Goal: Feedback & Contribution: Contribute content

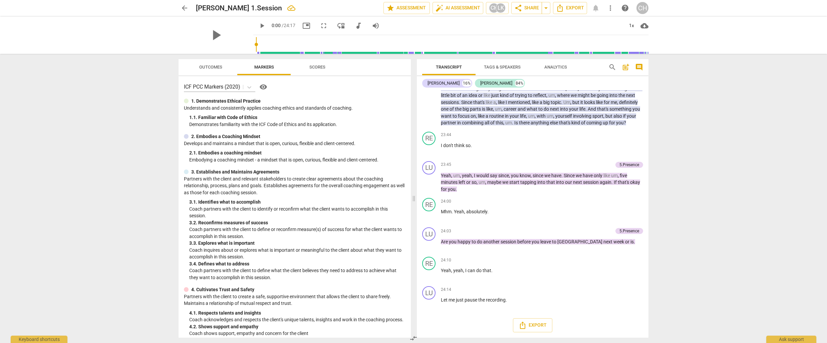
scroll to position [2071, 0]
click at [538, 326] on span "Export" at bounding box center [533, 325] width 28 height 8
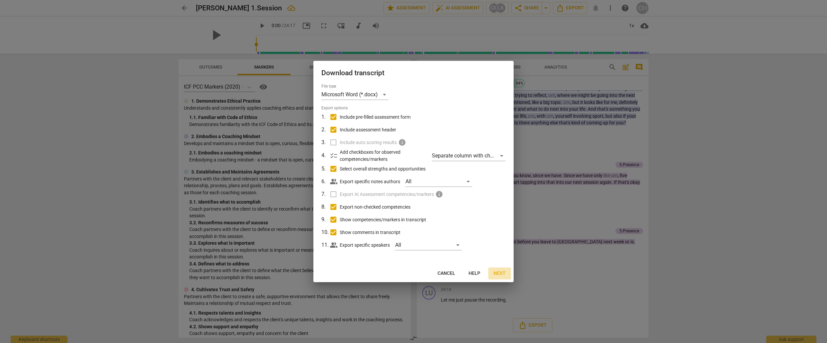
click at [502, 274] on span "Next" at bounding box center [500, 273] width 12 height 7
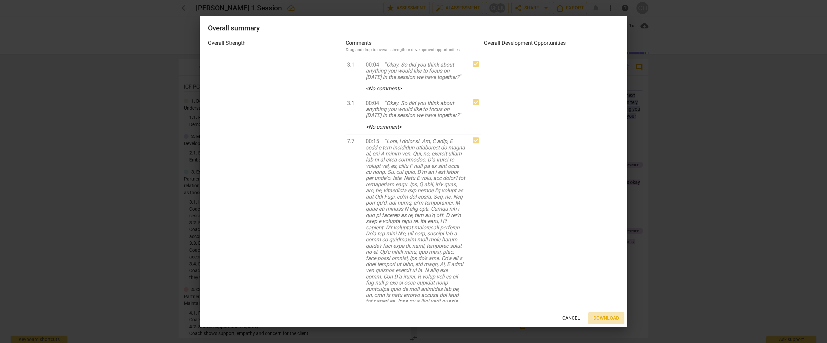
click at [606, 319] on span "Download" at bounding box center [607, 318] width 26 height 7
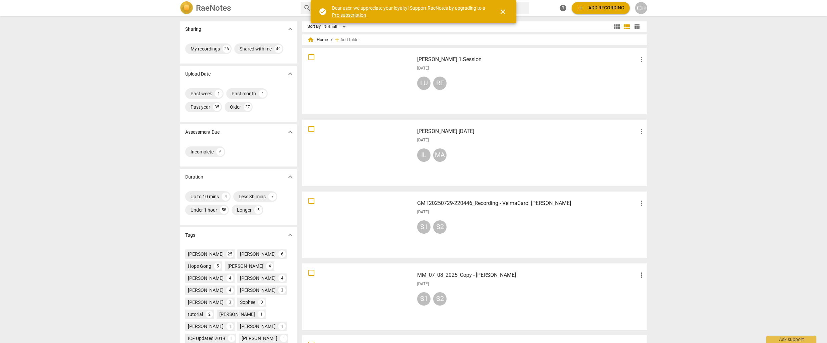
click at [371, 148] on div at bounding box center [359, 153] width 108 height 62
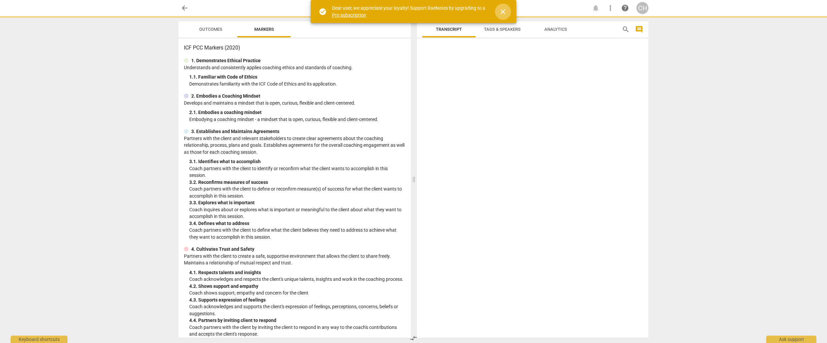
click at [504, 10] on span "close" at bounding box center [503, 12] width 8 height 8
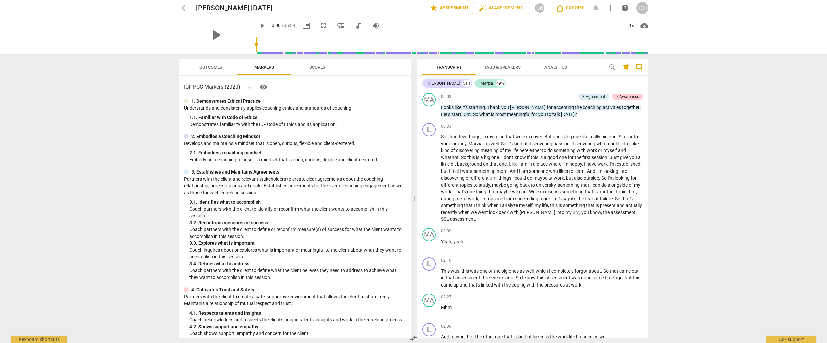
click at [320, 66] on span "Scores" at bounding box center [318, 66] width 16 height 5
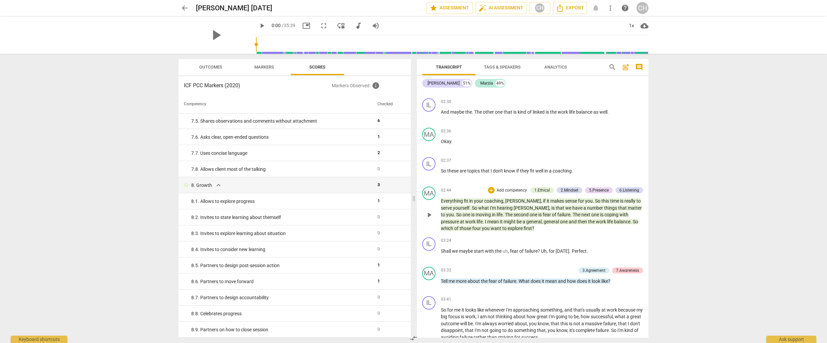
scroll to position [225, 0]
click at [560, 218] on span "one" at bounding box center [564, 220] width 9 height 5
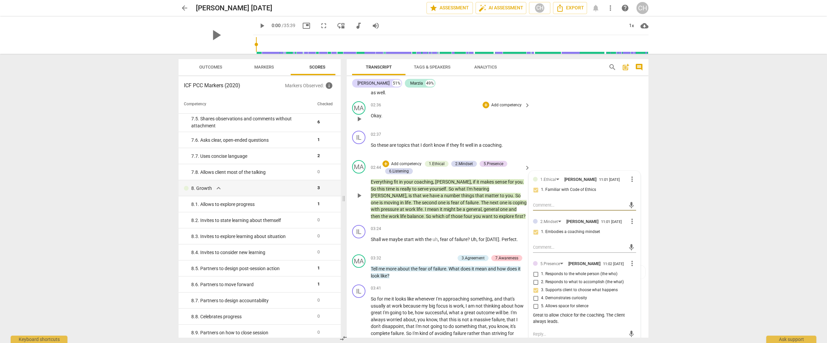
scroll to position [295, 0]
click at [476, 209] on p "Everything fit in your coaching , [PERSON_NAME] , if it makes sense for you . S…" at bounding box center [449, 197] width 156 height 41
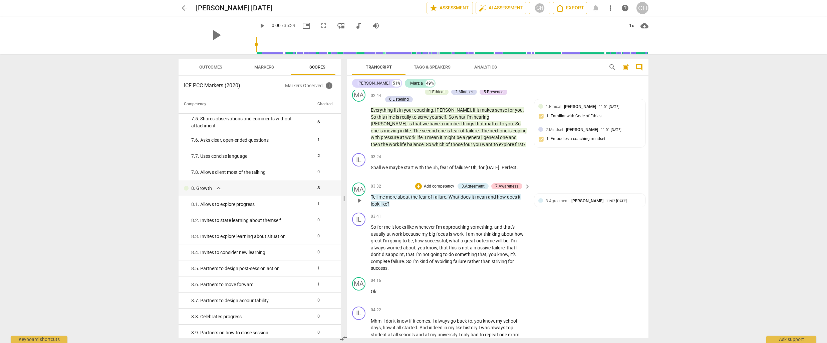
scroll to position [369, 0]
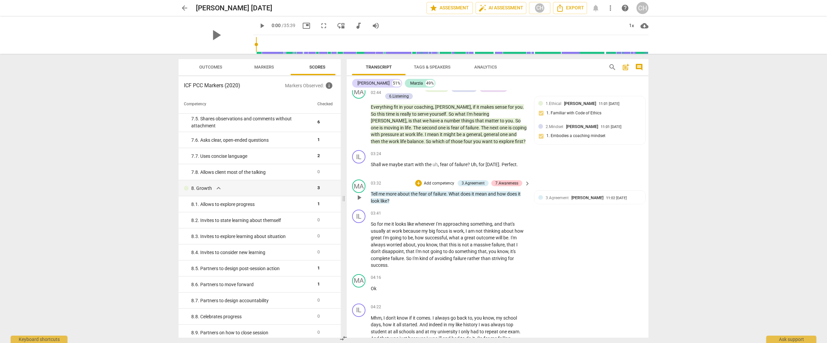
click at [512, 190] on p "Tell me more about the fear of failure . What does it mean and how does it look…" at bounding box center [449, 197] width 156 height 14
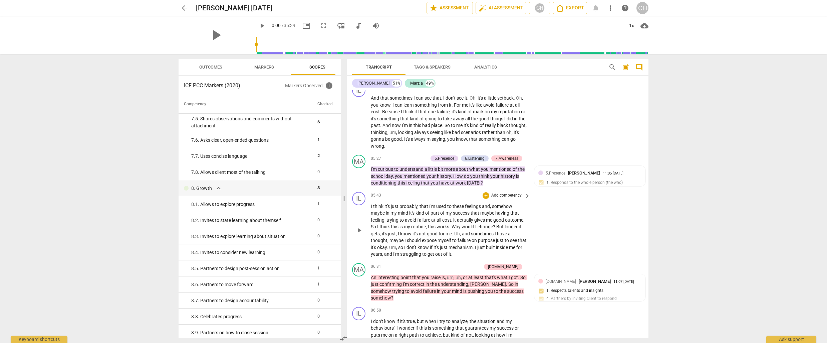
scroll to position [674, 0]
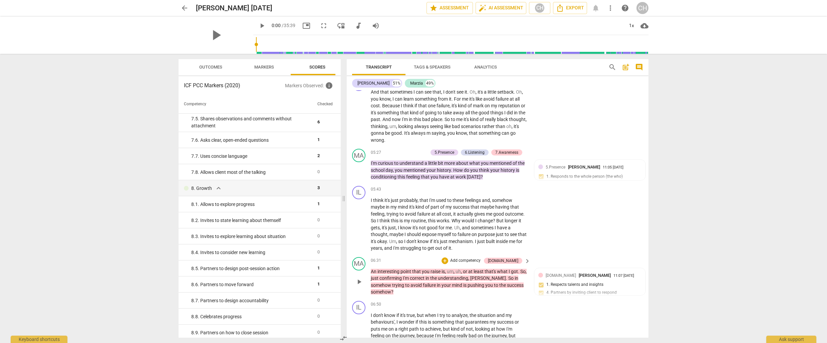
click at [442, 286] on div "MA play_arrow pause 06:31 + Add competency [DOMAIN_NAME] keyboard_arrow_right A…" at bounding box center [498, 276] width 302 height 44
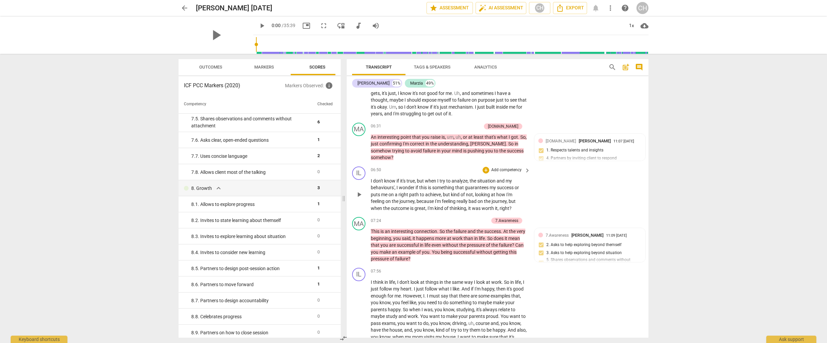
scroll to position [811, 0]
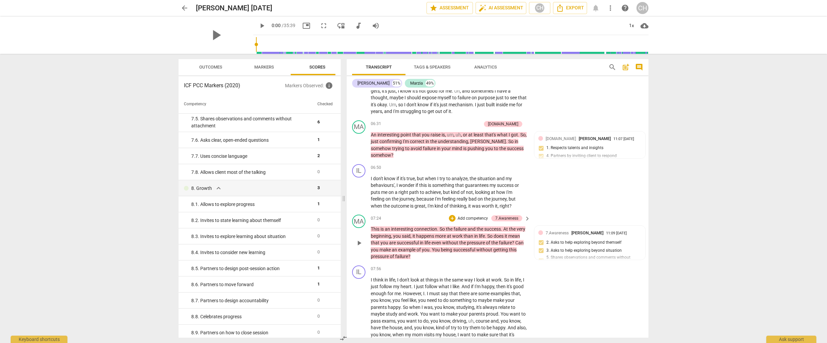
click at [473, 215] on p "Add competency" at bounding box center [473, 218] width 32 height 6
click at [502, 198] on b "[DOMAIN_NAME]" at bounding box center [489, 198] width 31 height 8
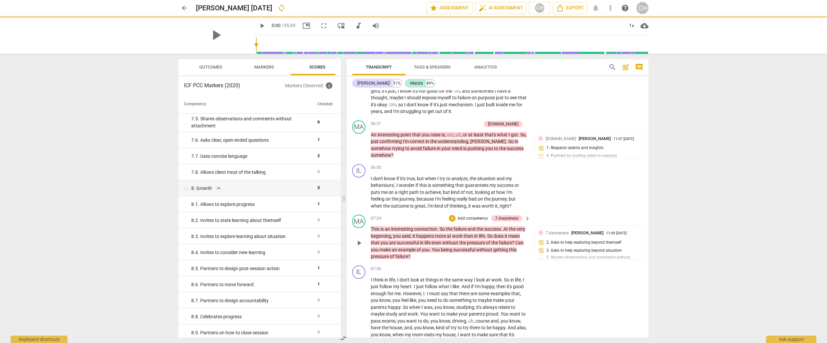
click at [465, 215] on p "Add competency" at bounding box center [473, 218] width 32 height 6
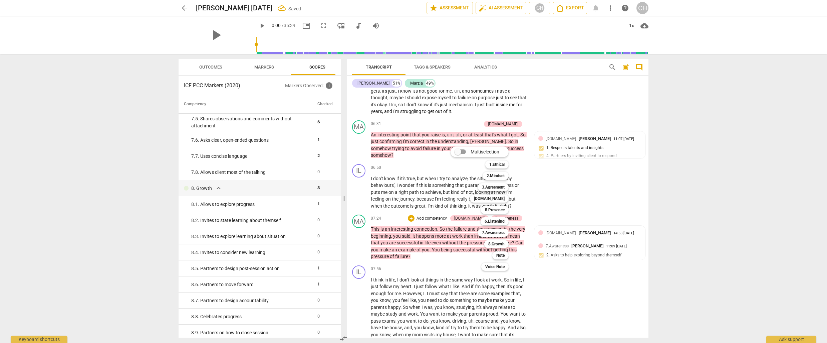
click at [553, 223] on div at bounding box center [413, 171] width 827 height 343
click at [553, 230] on span "[DOMAIN_NAME]" at bounding box center [561, 232] width 30 height 5
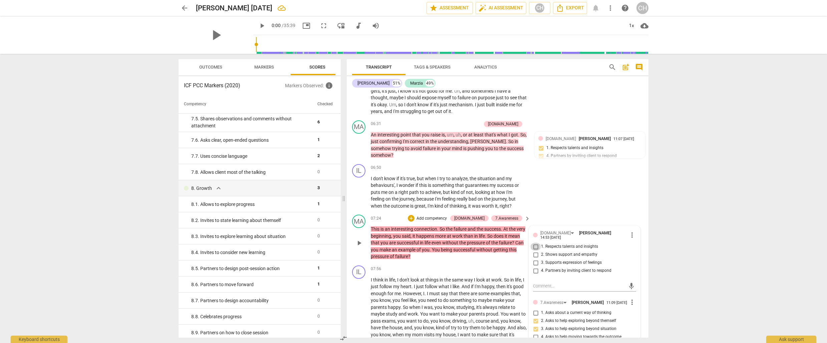
click at [535, 242] on input "1. Respects talents and insights" at bounding box center [536, 246] width 11 height 8
checkbox input "true"
click at [468, 250] on div "MA play_arrow pause 07:24 + Add competency [DOMAIN_NAME] 7.Awareness keyboard_a…" at bounding box center [498, 237] width 302 height 51
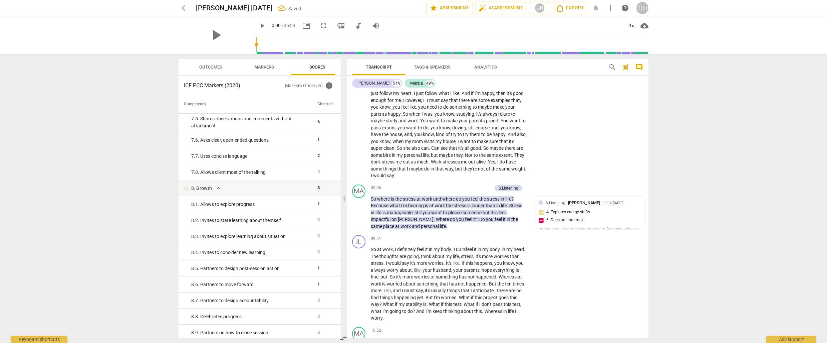
scroll to position [1015, 0]
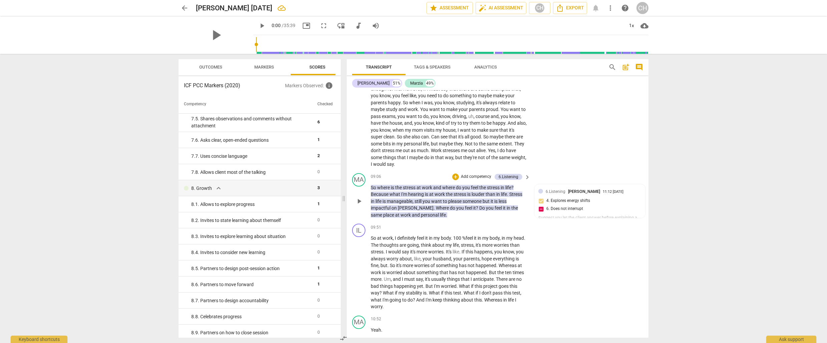
click at [460, 207] on p "So where is the stress at work and where do you feel the stress in life ? Becau…" at bounding box center [449, 201] width 156 height 34
click at [556, 188] on div "6.Listening [PERSON_NAME]" at bounding box center [574, 191] width 57 height 6
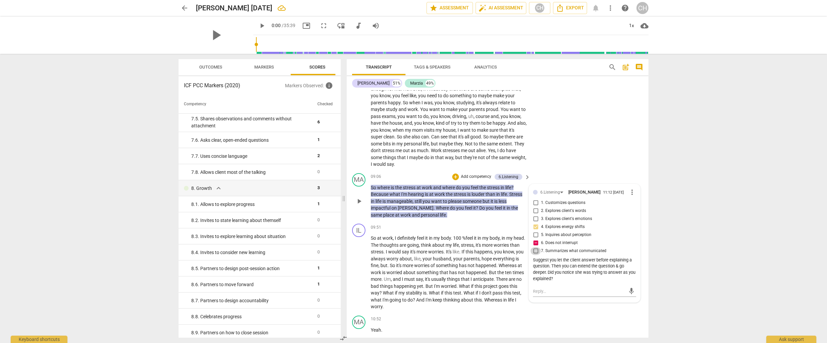
click at [537, 247] on input "7. Summarizes what communicated" at bounding box center [536, 251] width 11 height 8
checkbox input "true"
click at [395, 290] on span "What" at bounding box center [389, 292] width 12 height 5
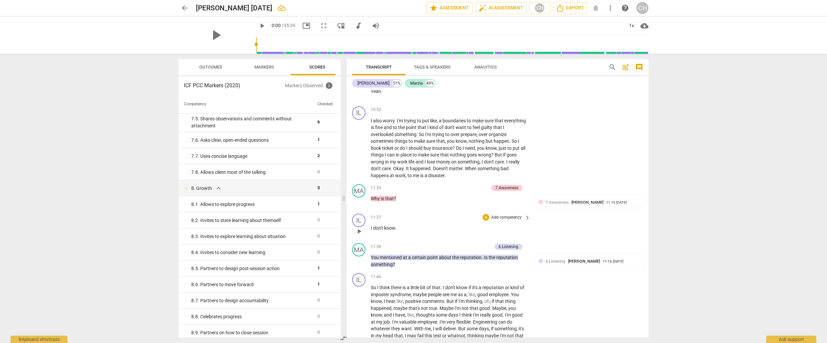
scroll to position [1255, 0]
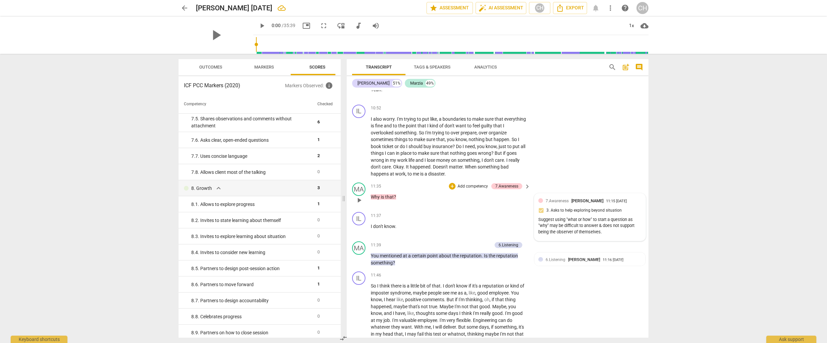
click at [564, 198] on span "7.Awareness" at bounding box center [557, 200] width 23 height 5
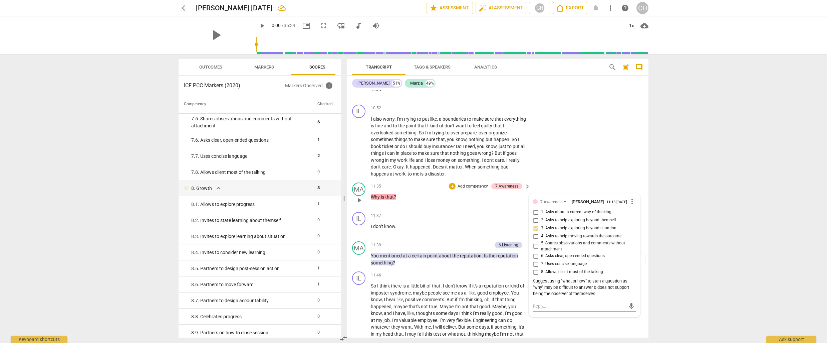
click at [535, 260] on input "7. Uses concise language" at bounding box center [536, 264] width 11 height 8
checkbox input "true"
click at [458, 212] on div "11:37 + Add competency keyboard_arrow_right" at bounding box center [451, 215] width 160 height 7
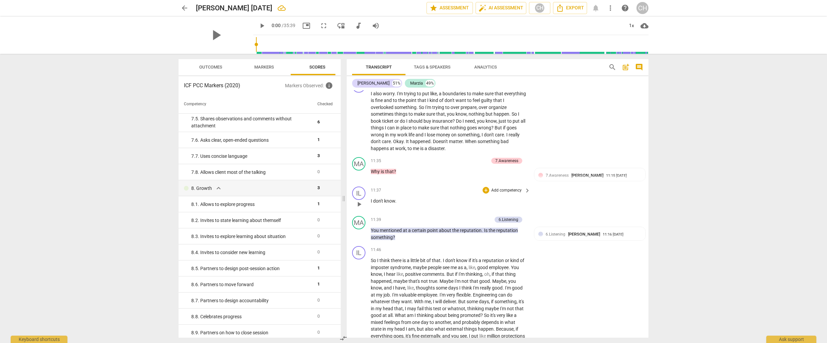
scroll to position [1284, 0]
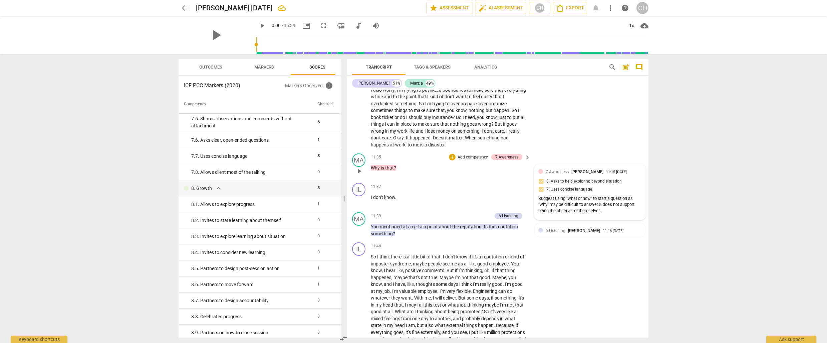
click at [561, 198] on div "Suggest using "what or how" to start a question as "why" may be difficult to an…" at bounding box center [590, 204] width 103 height 19
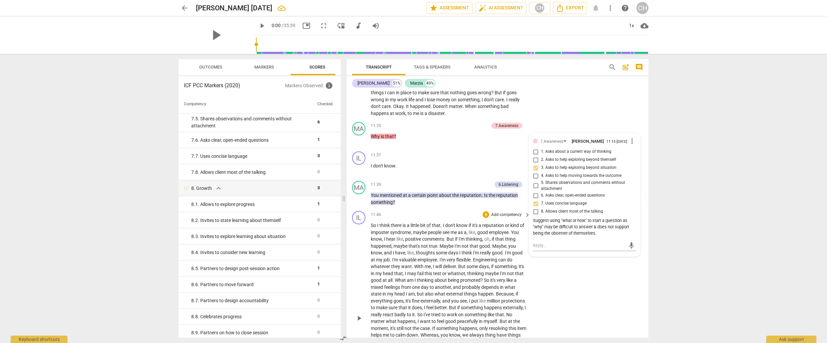
scroll to position [1318, 0]
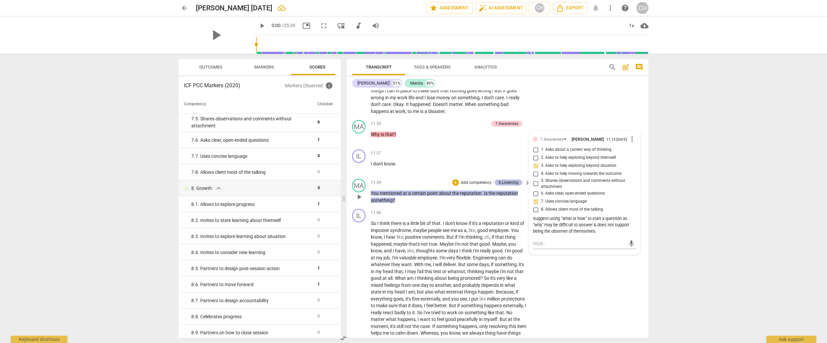
click at [504, 179] on div "6.Listening" at bounding box center [509, 182] width 20 height 6
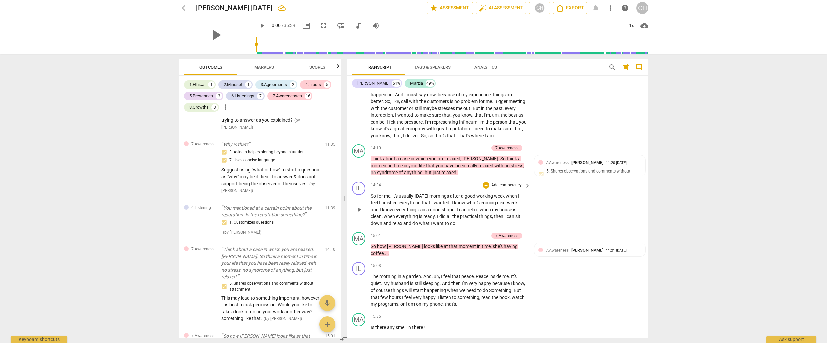
scroll to position [1592, 0]
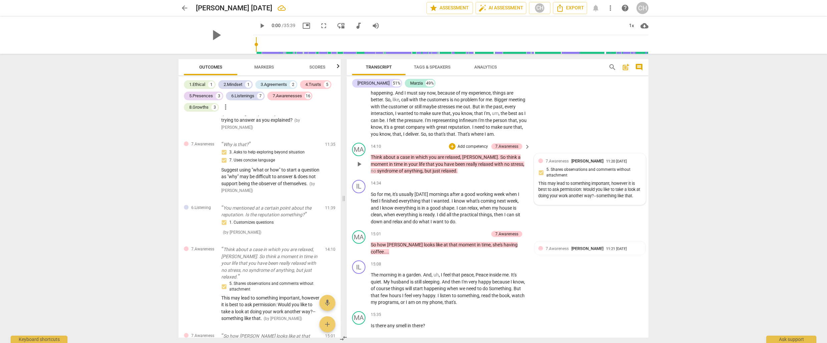
click at [580, 187] on div "This may lead to something important, however it is best to ask permission: Wou…" at bounding box center [590, 189] width 103 height 19
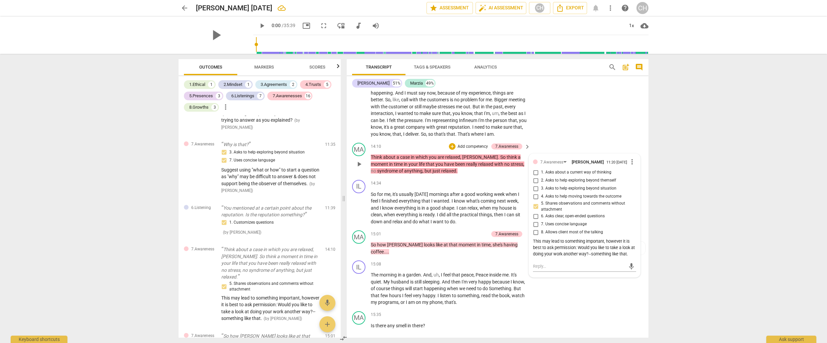
click at [633, 251] on div "This may lead to something important, however it is best to ask permission: Wou…" at bounding box center [584, 247] width 103 height 19
click at [533, 263] on textarea at bounding box center [579, 266] width 92 height 6
type textarea "W"
type textarea "Wh"
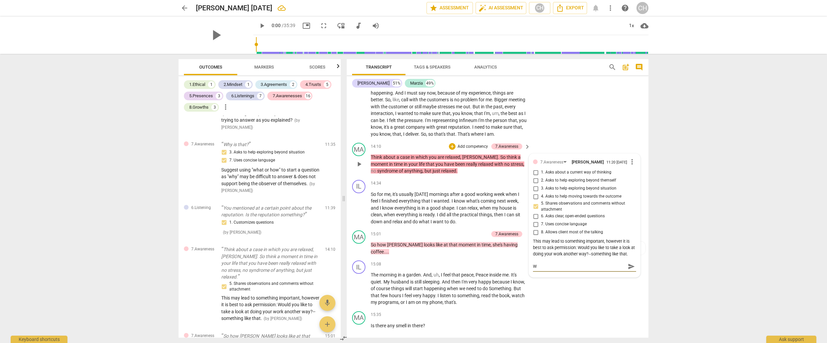
type textarea "Wh"
type textarea "Whe"
type textarea "When"
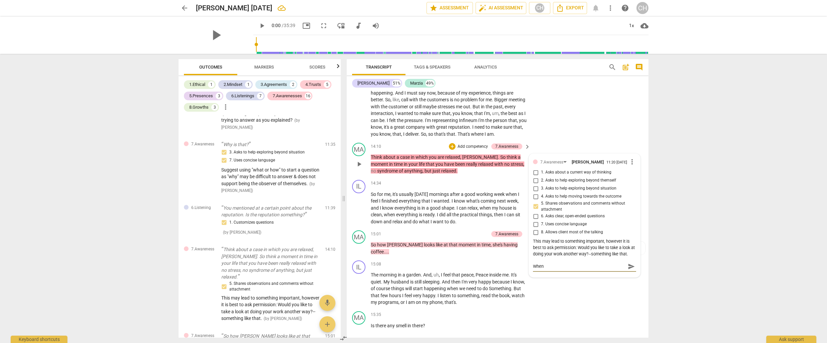
type textarea "When"
type textarea "When y"
type textarea "When yo"
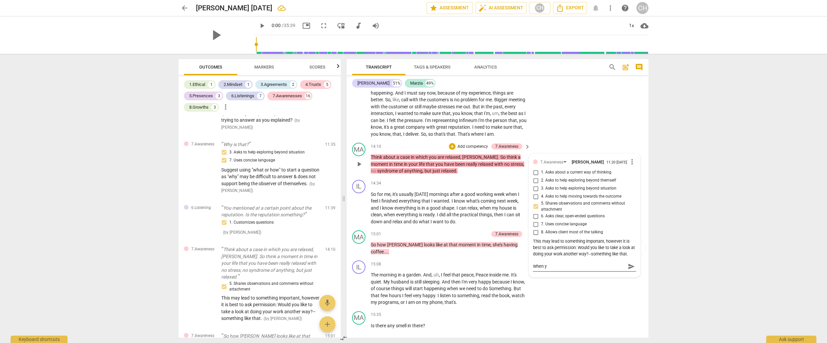
type textarea "When yo"
type textarea "When you"
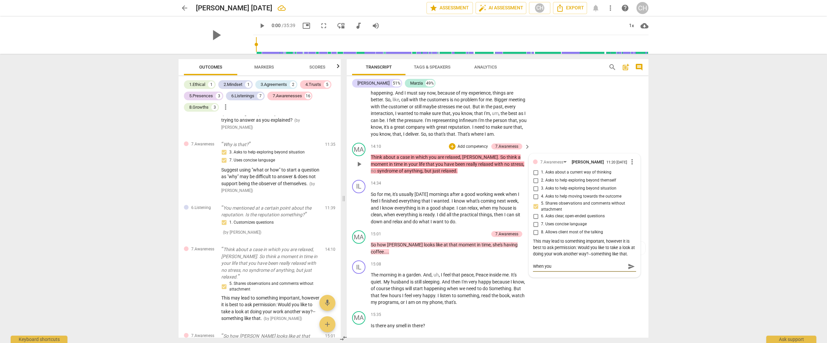
type textarea "When you e"
type textarea "When you en"
type textarea "When you enc"
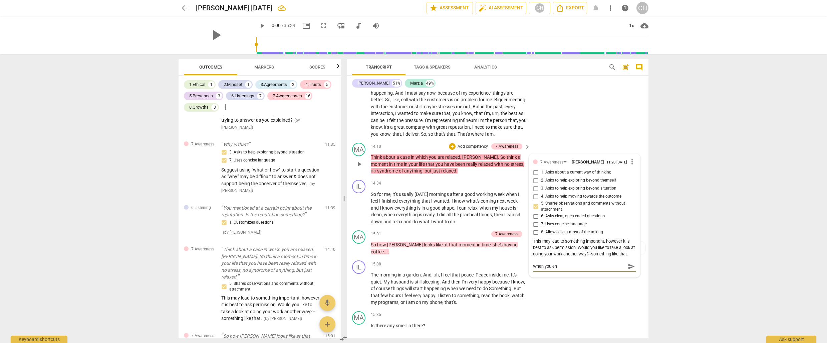
type textarea "When you enc"
type textarea "When you enco"
type textarea "When you encou"
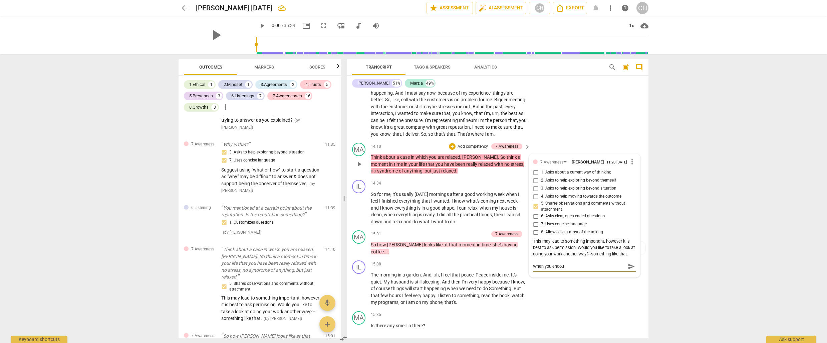
type textarea "When you encour"
type textarea "When you encoura"
type textarea "When you encourag"
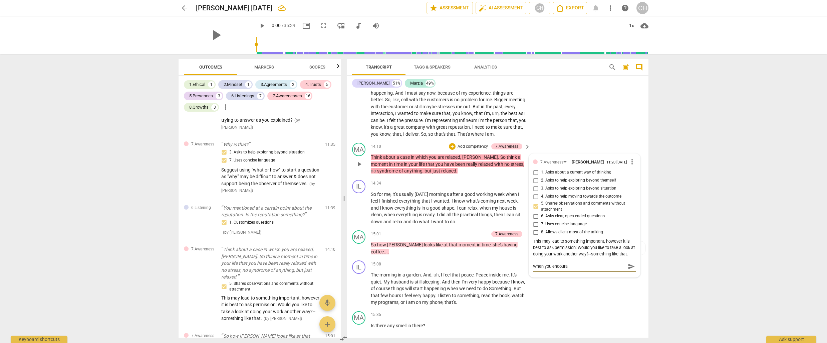
type textarea "When you encourag"
type textarea "When you encourage"
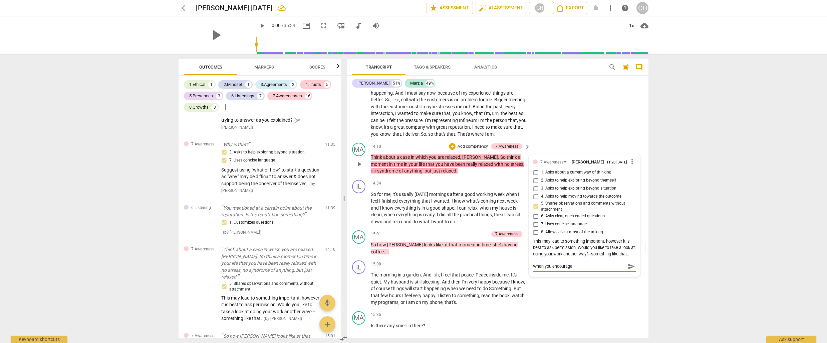
type textarea "When you encourage a"
type textarea "When you encourage a c"
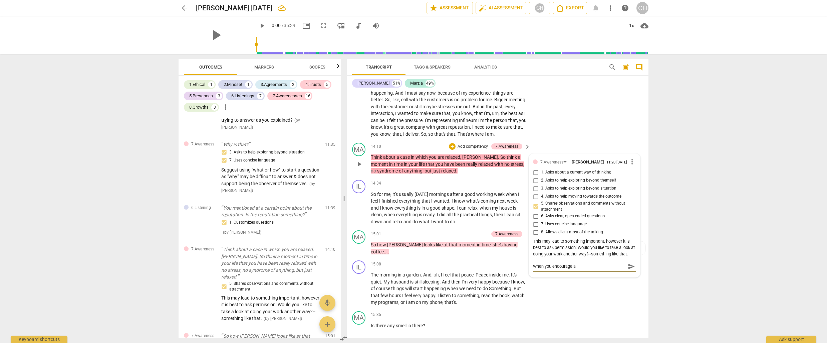
type textarea "When you encourage a c"
type textarea "When you encourage a cl"
type textarea "When you encourage a cli"
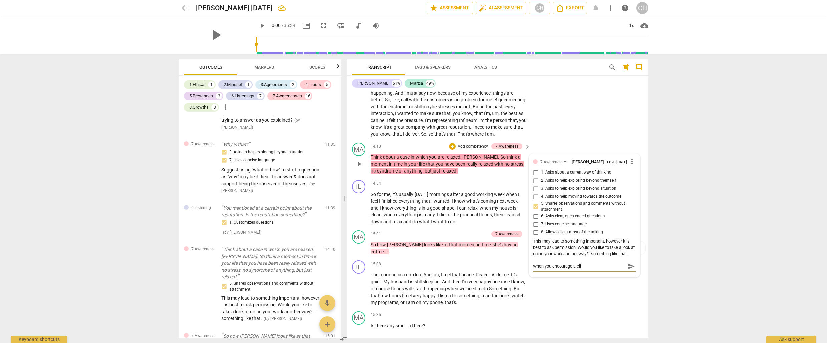
type textarea "When you encourage a clie"
type textarea "When you encourage a clien"
type textarea "When you encourage a client"
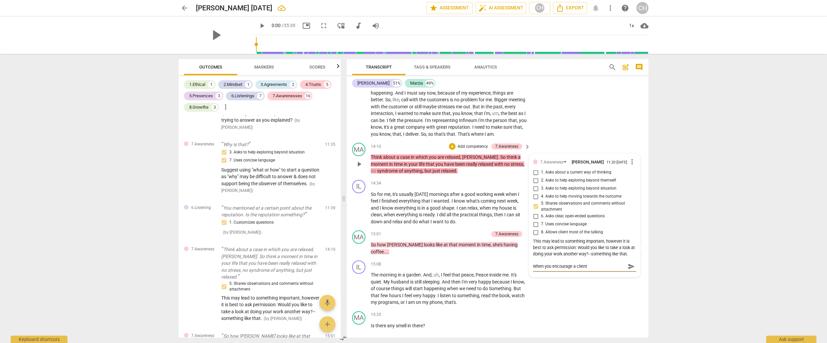
type textarea "When you encourage a client"
type textarea "When you encourage a client t"
type textarea "When you encourage a client to"
type textarea "When you encourage a client to t"
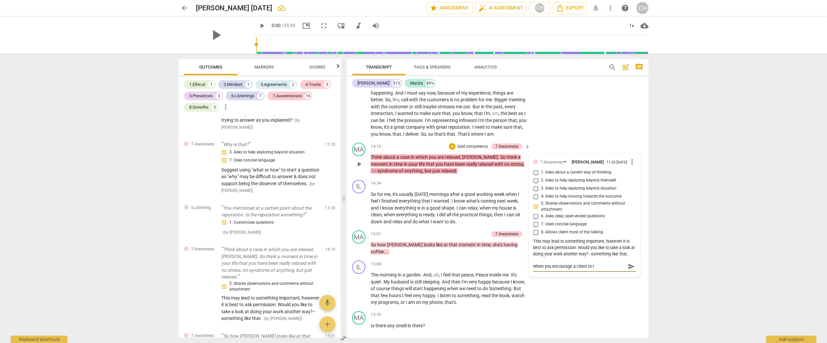
type textarea "When you encourage a client to th"
type textarea "When you encourage a client to thi"
type textarea "When you encourage a client to thin"
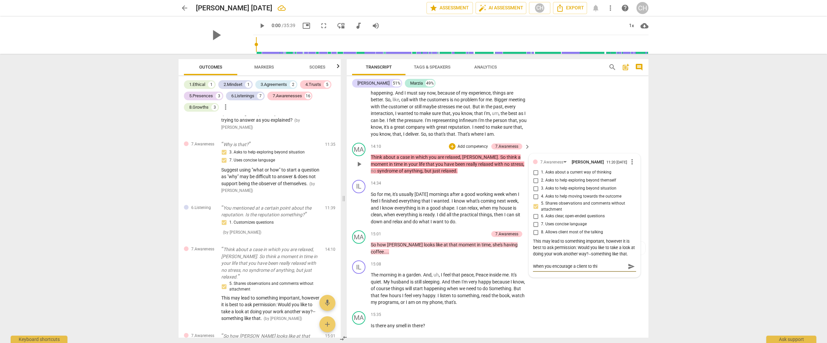
type textarea "When you encourage a client to thin"
type textarea "When you encourage a client to thini"
type textarea "When you encourage a client to thinik"
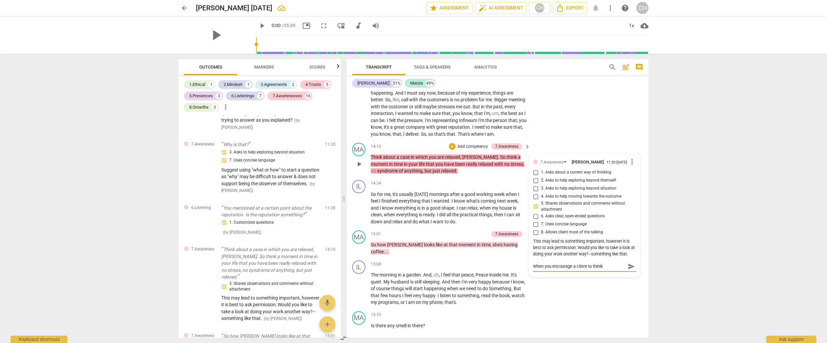
type textarea "When you encourage a client to thinik"
type textarea "When you encourage a client to thinik o"
type textarea "When you encourage a client to thinik or"
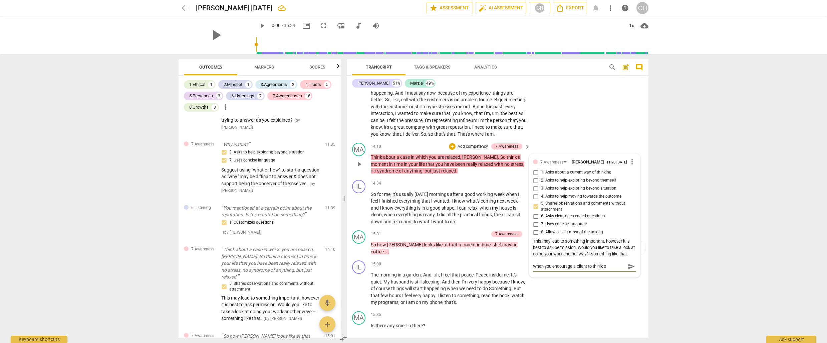
type textarea "When you encourage a client to thinik or"
type textarea "When you encourage a client to thinik or d"
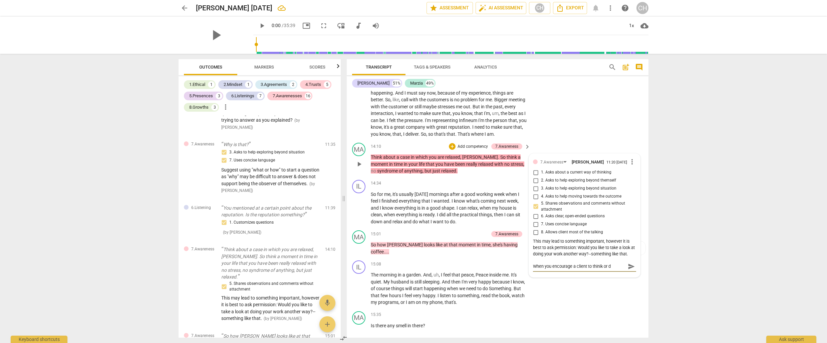
type textarea "When you encourage a client to thinik or do"
type textarea "When you encourage a client to thinik or do s"
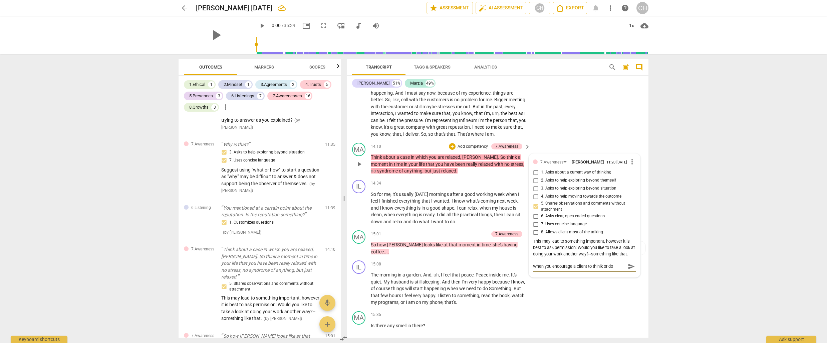
type textarea "When you encourage a client to thinik or do s"
type textarea "When you encourage a client to thinik or do so"
type textarea "When you encourage a client to thinik or do som"
type textarea "When you encourage a client to thinik or do some"
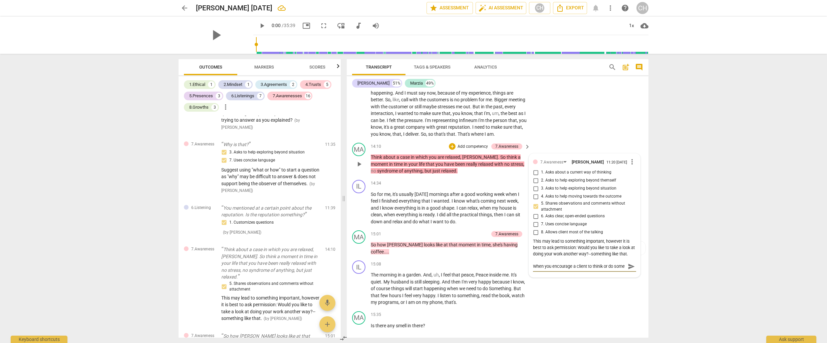
scroll to position [6, 0]
type textarea "When you encourage a client to thinik or do somet"
type textarea "When you encourage a client to thinik or do someth"
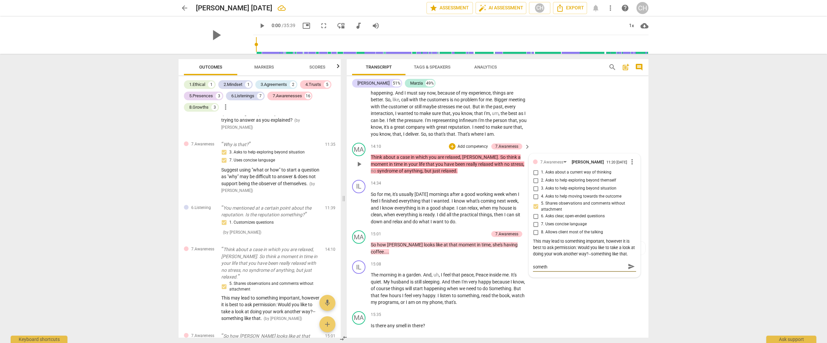
type textarea "When you encourage a client to thinik or do somethi"
type textarea "When you encourage a client to thinik or do somethin"
type textarea "When you encourage a client to thinik or do something"
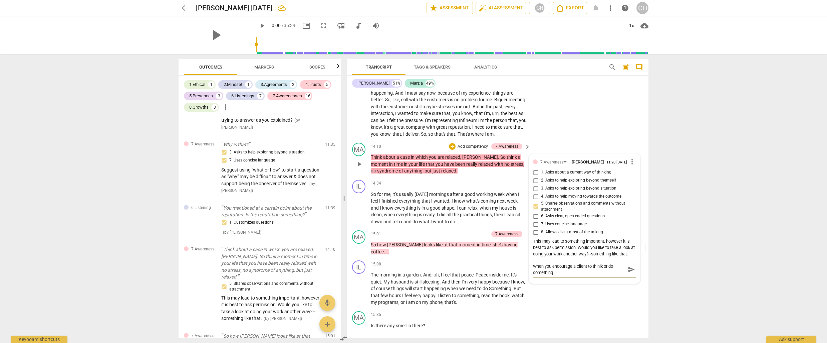
type textarea "When you encourage a client to thinik or do something"
type textarea "When you encourage a client to thinik or do something y"
type textarea "When you encourage a client to thinik or do something yo"
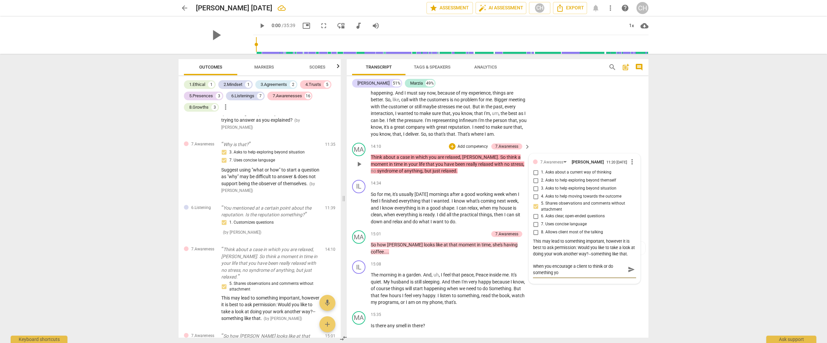
type textarea "When you encourage a client to thinik or do something you"
type textarea "When you encourage a client to thinik or do something you a"
type textarea "When you encourage a client to thinik or do something you ar"
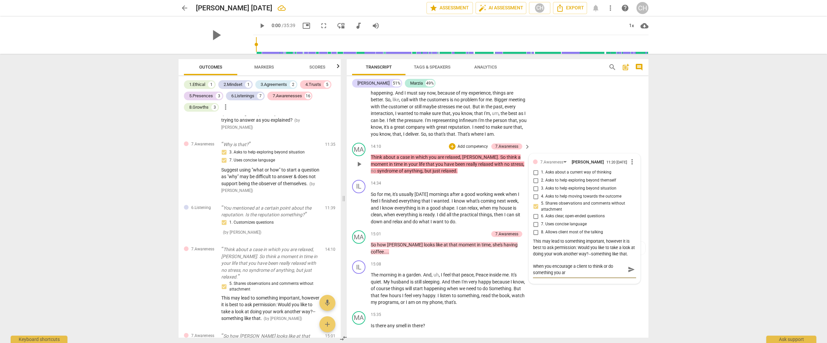
type textarea "When you encourage a client to thinik or do something you ar"
type textarea "When you encourage a client to thinik or do something you are"
type textarea "When you encourage a client to thinik or do something you are l"
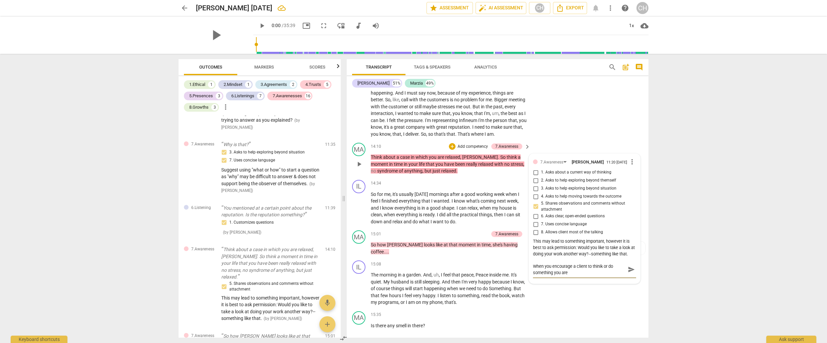
type textarea "When you encourage a client to thinik or do something you are l"
type textarea "When you encourage a client to thinik or do something you are le"
type textarea "When you encourage a client to thinik or do something you are lea"
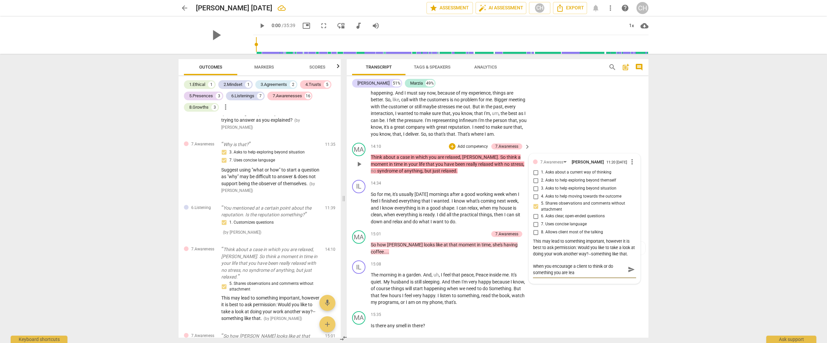
type textarea "When you encourage a client to thinik or do something you are lead"
type textarea "When you encourage a client to thinik or do something you are leadi"
type textarea "When you encourage a client to thinik or do something you are leadin"
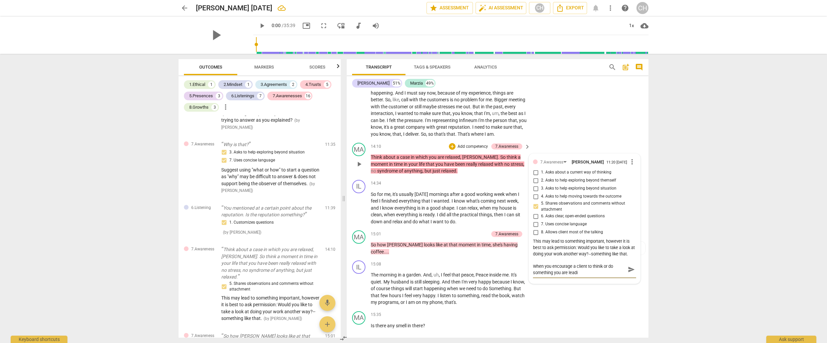
type textarea "When you encourage a client to thinik or do something you are leadin"
type textarea "When you encourage a client to thinik or do something you are leading"
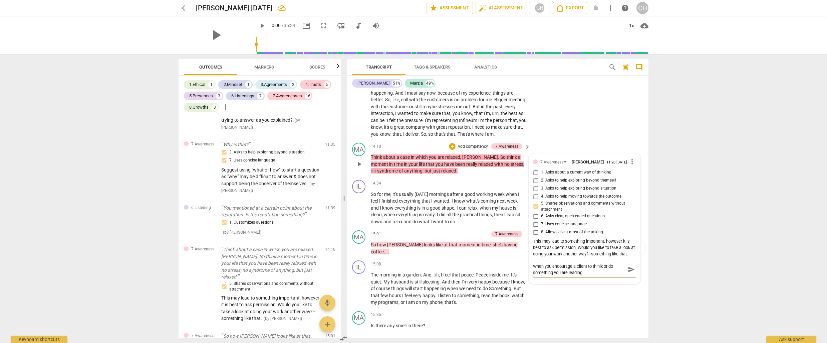
type textarea "When you encourage a client to thinik or do something you are leading u"
type textarea "When you encourage a client to thinik or do something you are leading un"
type textarea "When you encourage a client to thinik or do something you are leading unl"
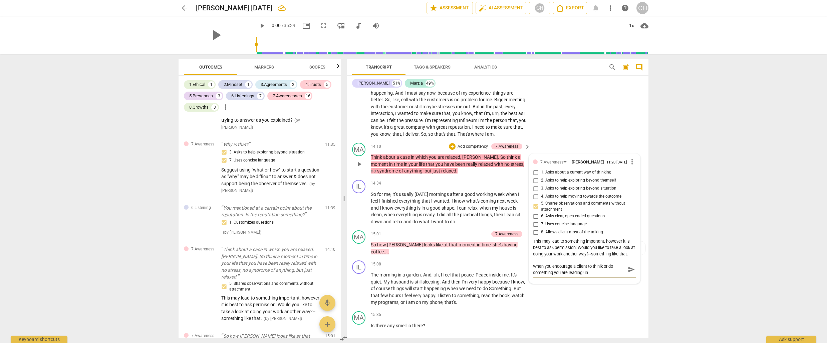
type textarea "When you encourage a client to thinik or do something you are leading unl"
type textarea "When you encourage a client to thinik or do something you are leading unle"
type textarea "When you encourage a client to thinik or do something you are leading unles"
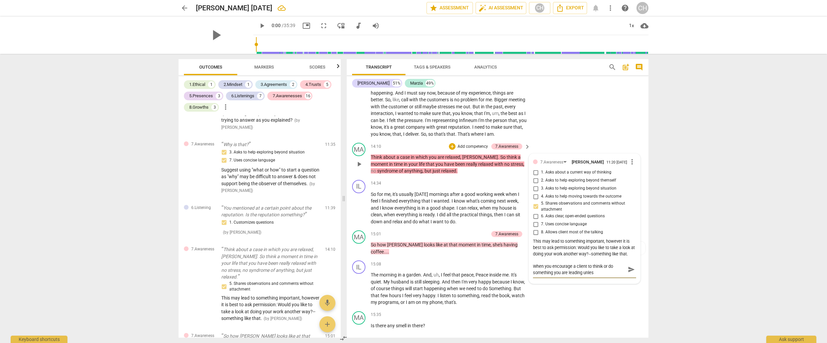
type textarea "When you encourage a client to thinik or do something you are leading unless"
type textarea "When you encourage a client to thinik or do something you are leading unless y"
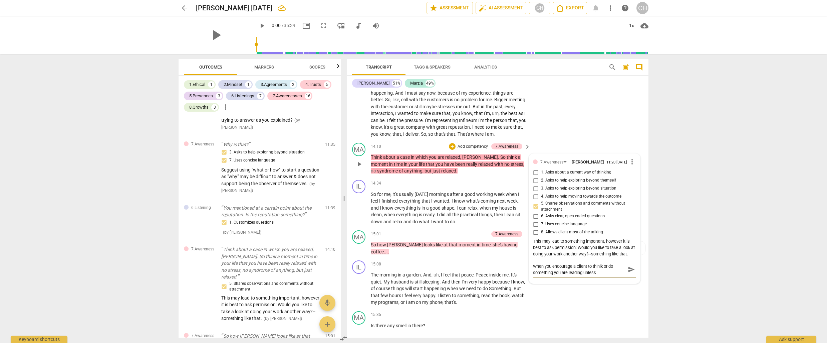
type textarea "When you encourage a client to thinik or do something you are leading unless y"
type textarea "When you encourage a client to thinik or do something you are leading unless yo"
type textarea "When you encourage a client to thinik or do something you are leading unless you"
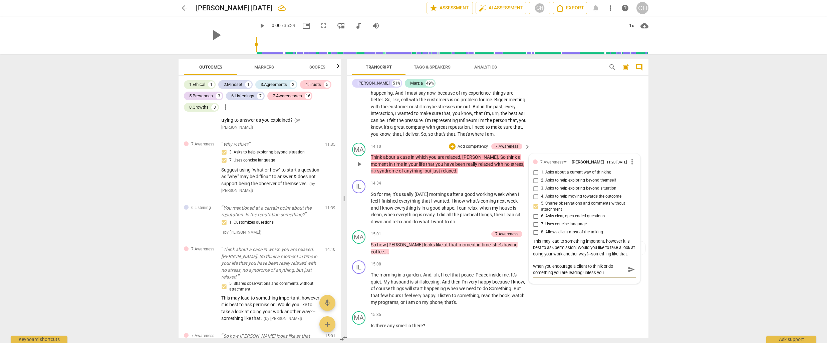
type textarea "When you encourage a client to thinik or do something you are leading unless yo…"
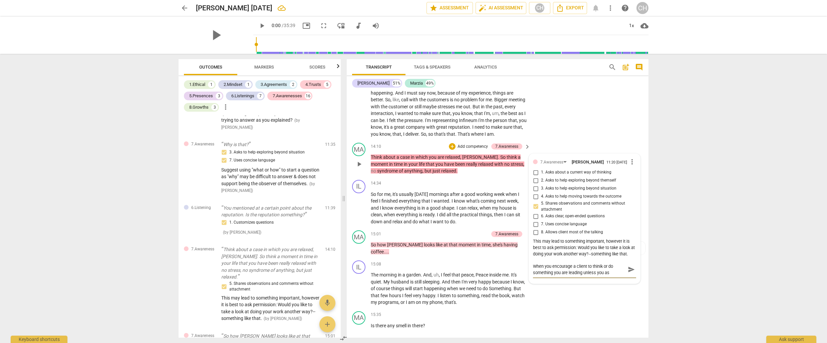
type textarea "When you encourage a client to thinik or do something you are leading unless yo…"
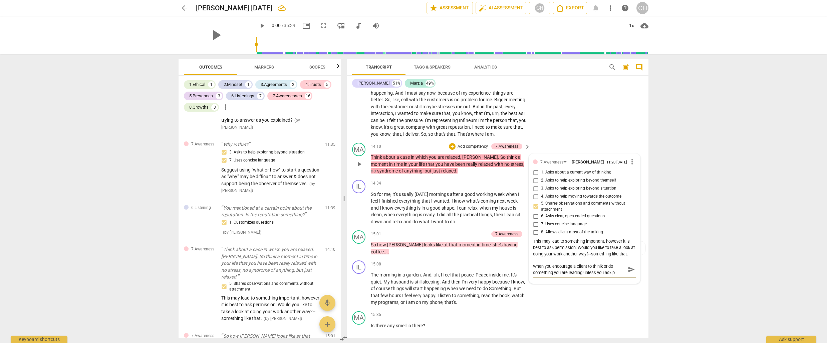
type textarea "When you encourage a client to thinik or do something you are leading unless yo…"
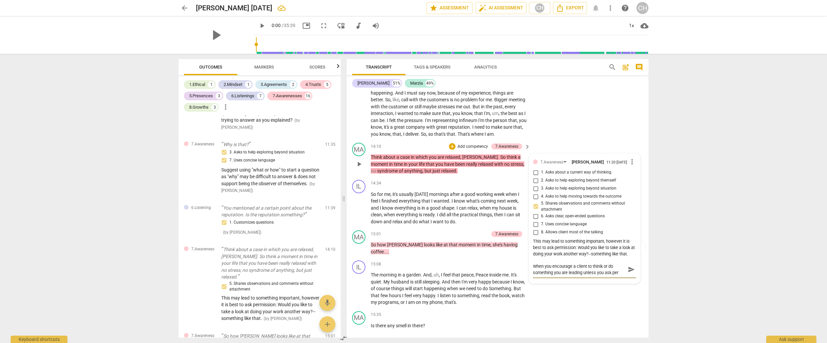
type textarea "When you encourage a client to thinik or do something you are leading unless yo…"
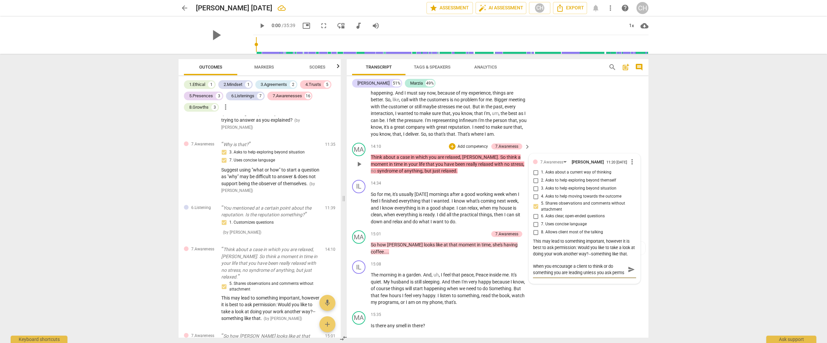
type textarea "When you encourage a client to thinik or do something you are leading unless yo…"
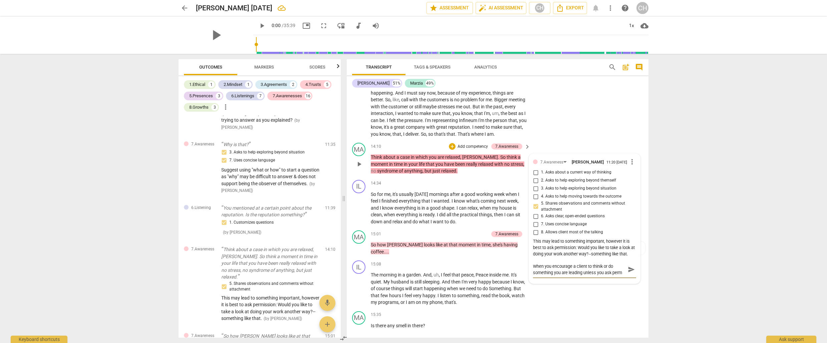
type textarea "When you encourage a client to thinik or do something you are leading unless yo…"
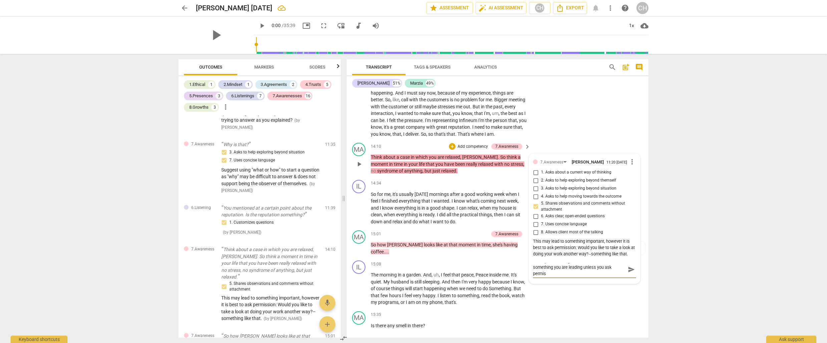
type textarea "When you encourage a client to thinik or do something you are leading unless yo…"
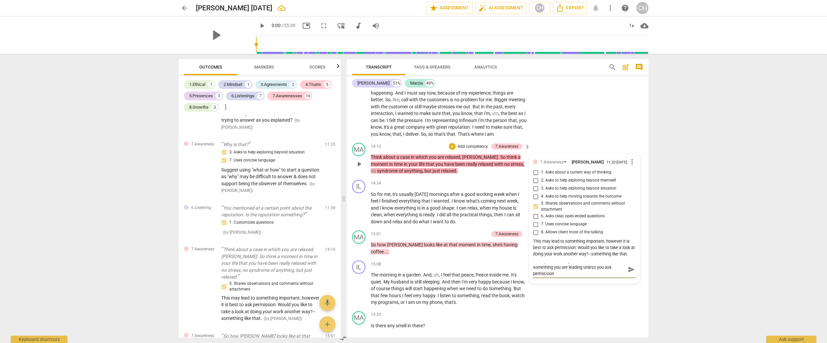
type textarea "When you encourage a client to thinik or do something you are leading unless yo…"
click at [422, 260] on div "15:08 + Add competency keyboard_arrow_right" at bounding box center [451, 263] width 160 height 7
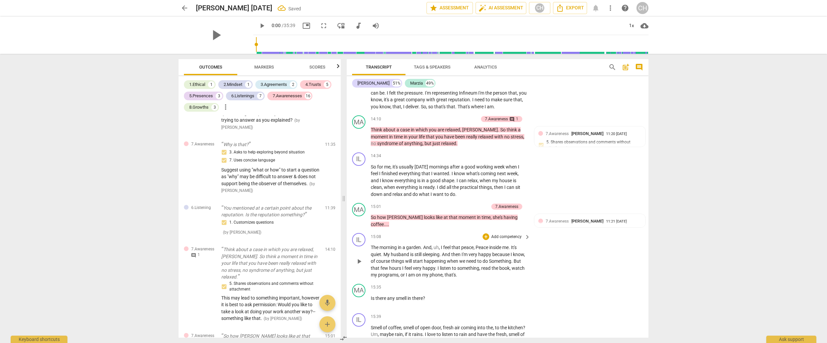
scroll to position [1626, 0]
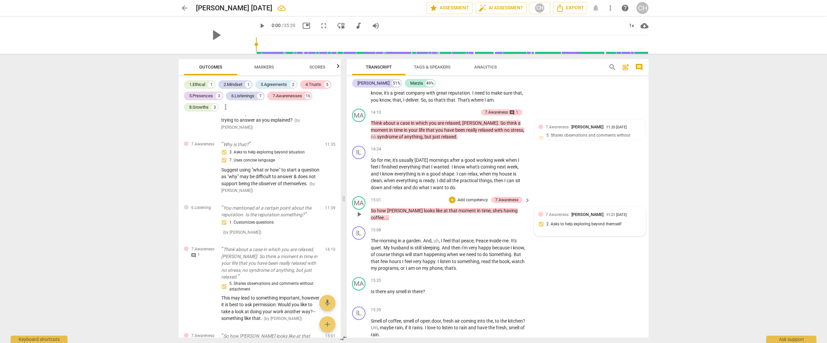
click at [570, 215] on div "7.Awareness [PERSON_NAME] 11:21 [DATE] 2. Asks to help exploring beyond themself" at bounding box center [590, 221] width 103 height 20
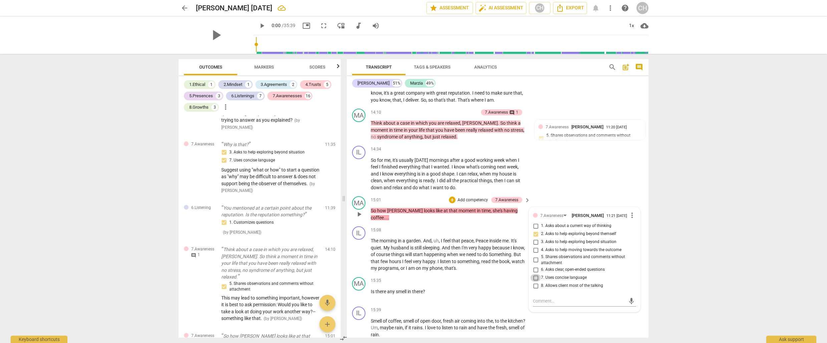
click at [537, 275] on input "7. Uses concise language" at bounding box center [536, 277] width 11 height 8
checkbox input "true"
click at [536, 299] on textarea at bounding box center [579, 301] width 92 height 6
type textarea "G"
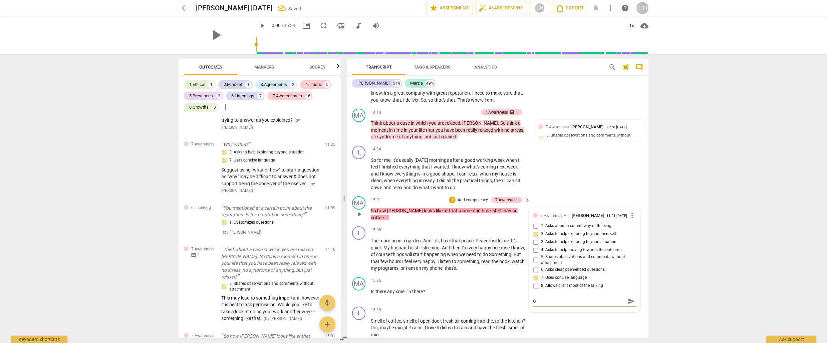
type textarea "Gr"
type textarea "Gre"
type textarea "Grea"
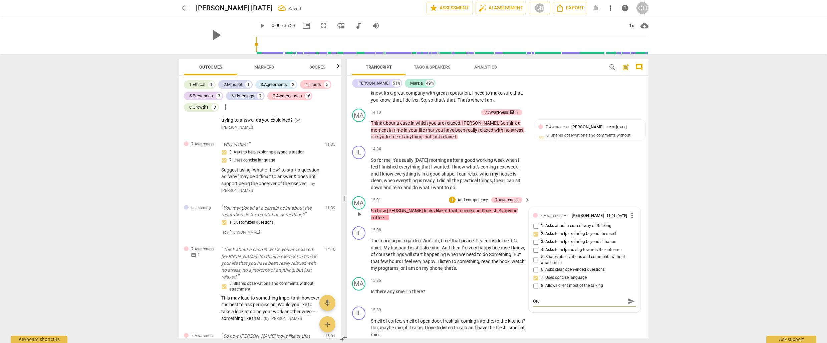
type textarea "Grea"
type textarea "Great"
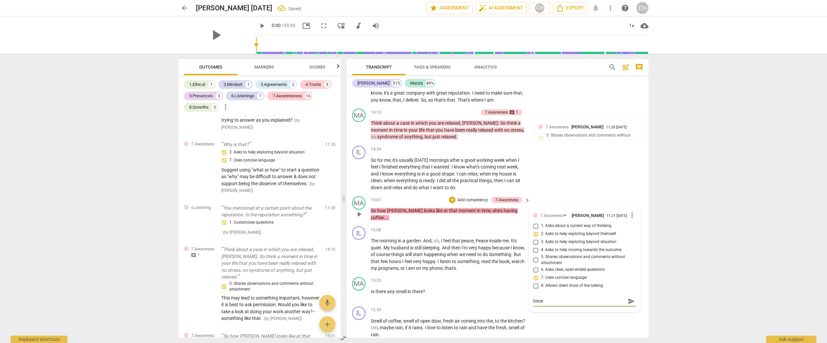
type textarea "Great c"
click at [402, 258] on span "hours" at bounding box center [395, 260] width 13 height 5
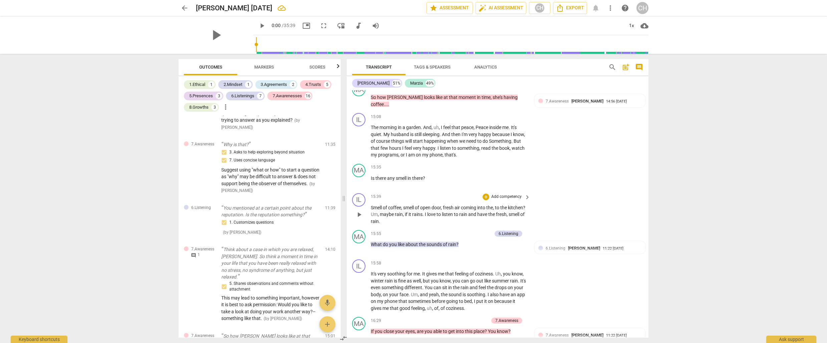
scroll to position [1741, 0]
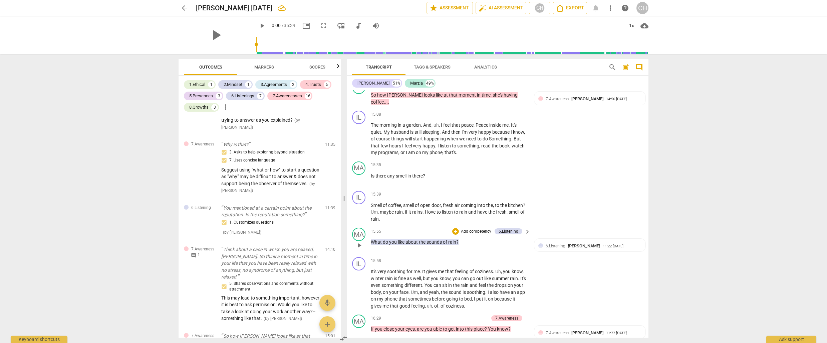
click at [478, 228] on p "Add competency" at bounding box center [476, 231] width 32 height 6
click at [492, 249] on b "7.Awareness" at bounding box center [497, 250] width 23 height 8
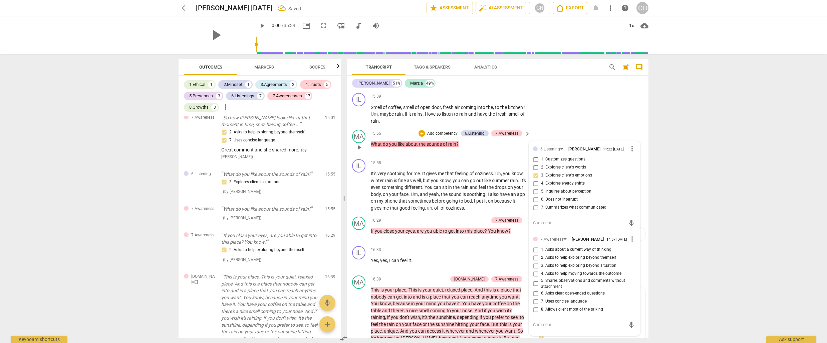
scroll to position [1842, 0]
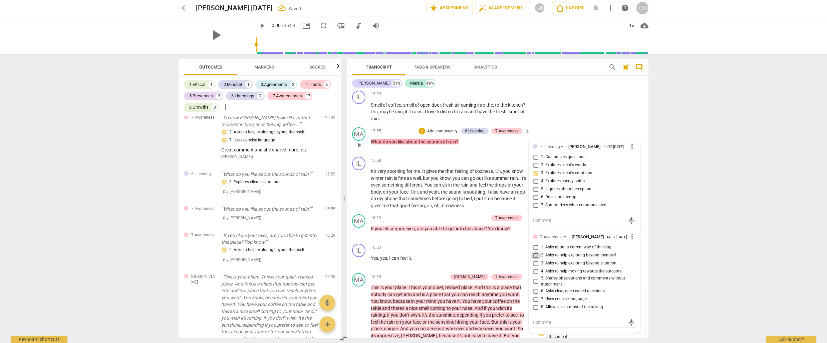
click at [535, 255] on input "2. Asks to help exploring beyond themself" at bounding box center [536, 255] width 11 height 8
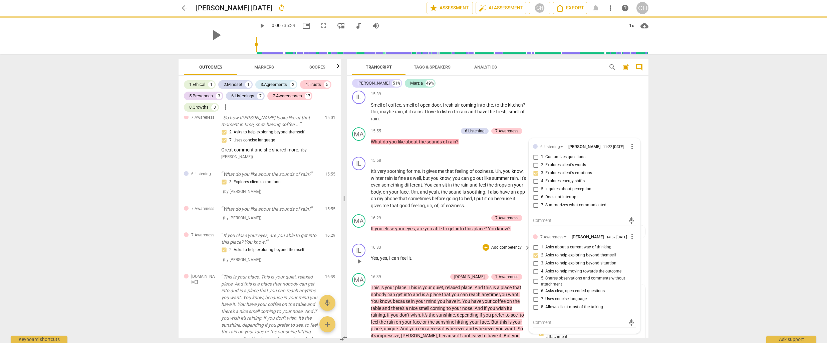
click at [435, 241] on div "IL play_arrow pause 16:33 + Add competency keyboard_arrow_right Yes , yes , I c…" at bounding box center [498, 255] width 302 height 29
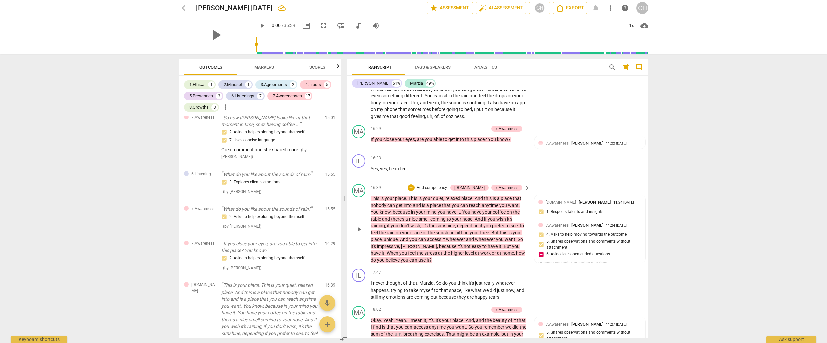
scroll to position [1933, 0]
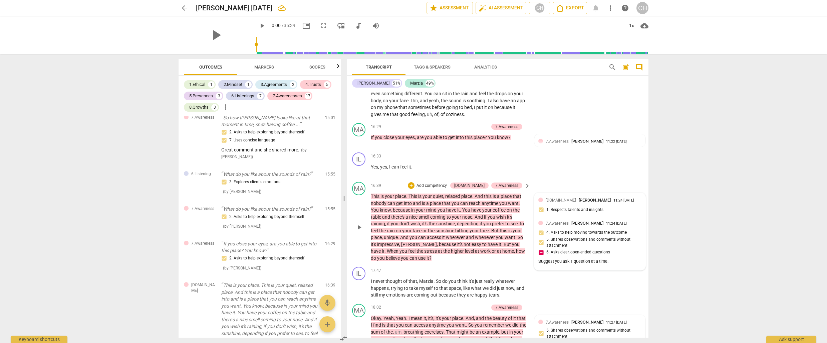
click at [608, 224] on div "7.Awareness [PERSON_NAME] 11:24 [DATE] 4. Asks to help moving towards the outco…" at bounding box center [590, 243] width 103 height 46
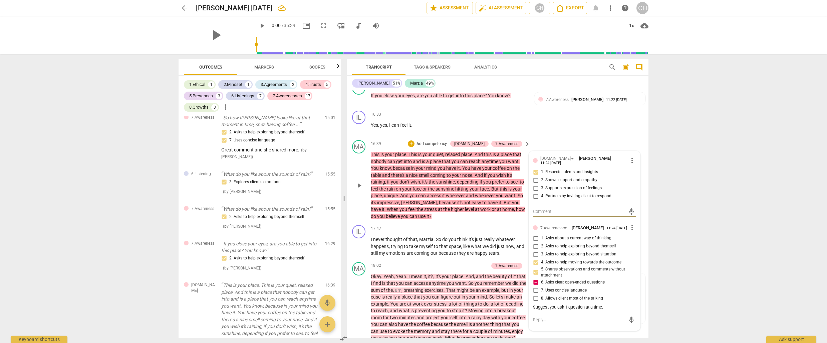
scroll to position [1978, 0]
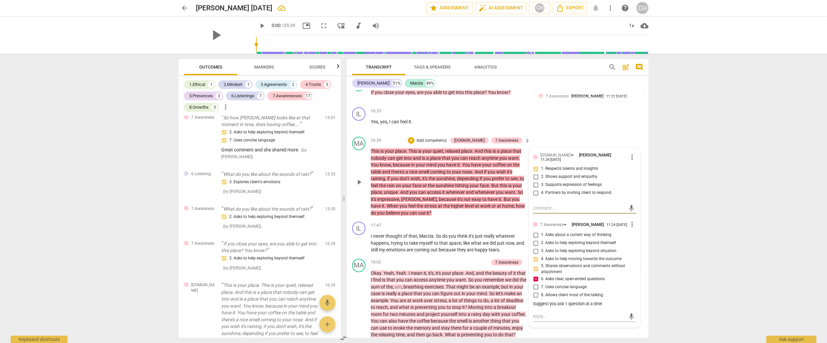
click at [535, 282] on input "7. Uses concise language" at bounding box center [536, 286] width 11 height 8
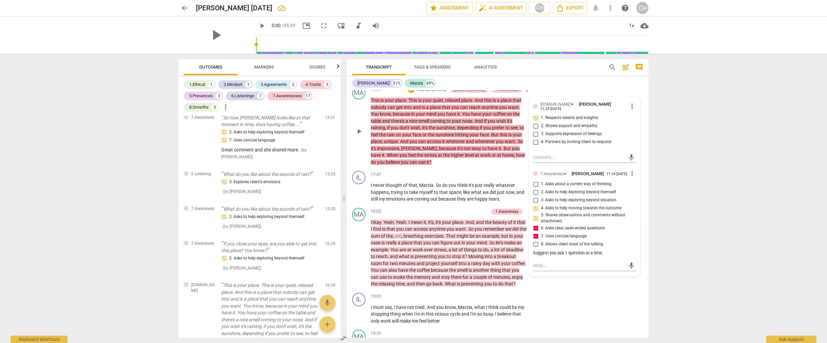
scroll to position [2029, 0]
click at [535, 262] on textarea at bounding box center [579, 265] width 92 height 6
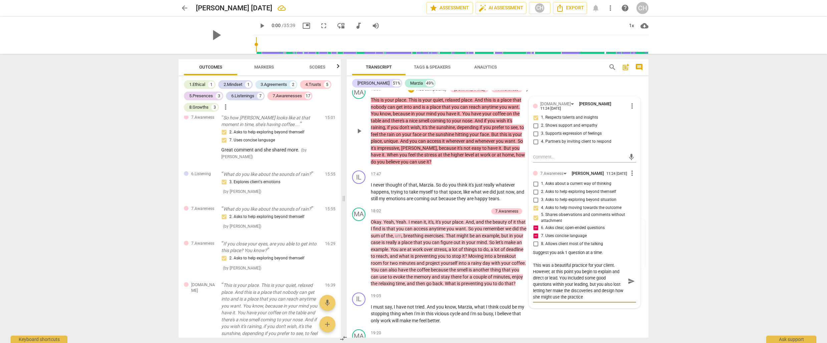
scroll to position [0, 0]
click at [439, 295] on div "19:05 + Add competency keyboard_arrow_right" at bounding box center [451, 295] width 160 height 7
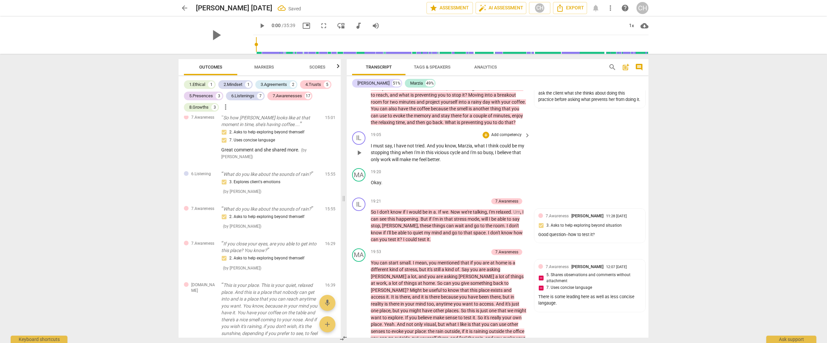
scroll to position [2203, 0]
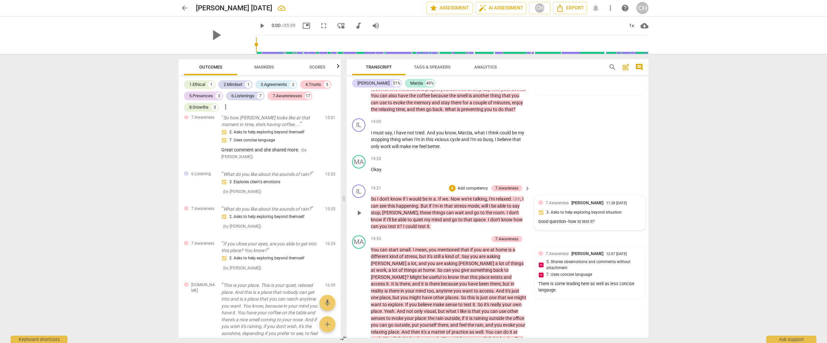
click at [613, 211] on div "7.Awareness [PERSON_NAME] 11:28 [DATE] 3. Asks to help exploring beyond situati…" at bounding box center [590, 212] width 103 height 26
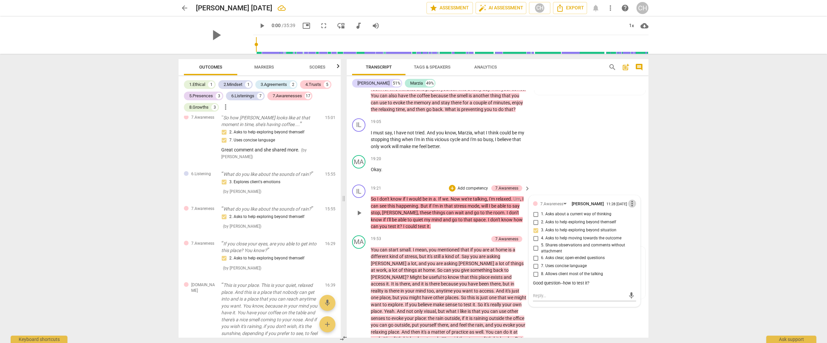
click at [630, 204] on span "more_vert" at bounding box center [632, 203] width 8 height 8
click at [636, 214] on li "Delete" at bounding box center [637, 217] width 23 height 13
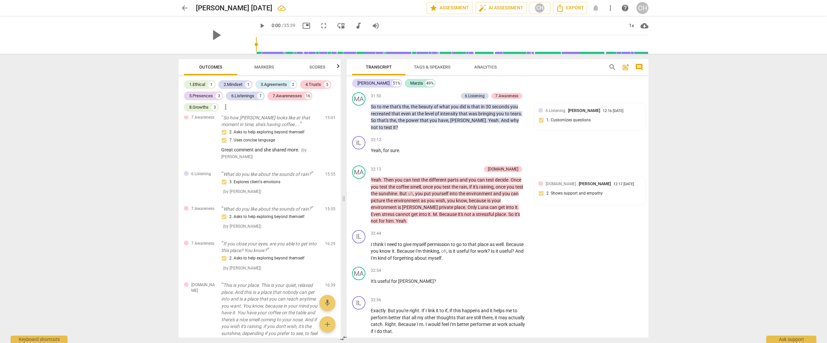
scroll to position [3373, 0]
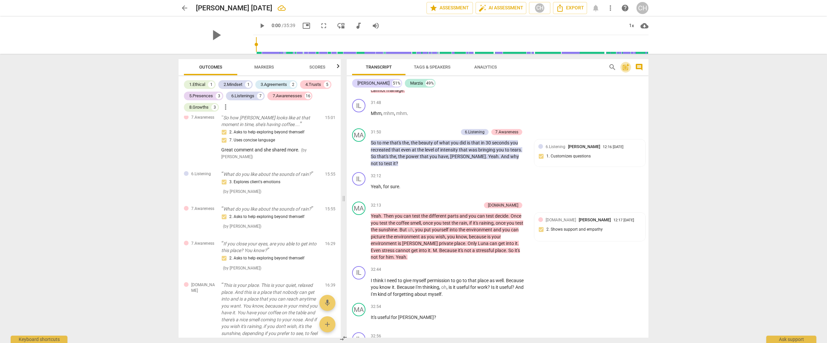
click at [626, 66] on span "post_add" at bounding box center [626, 67] width 8 height 8
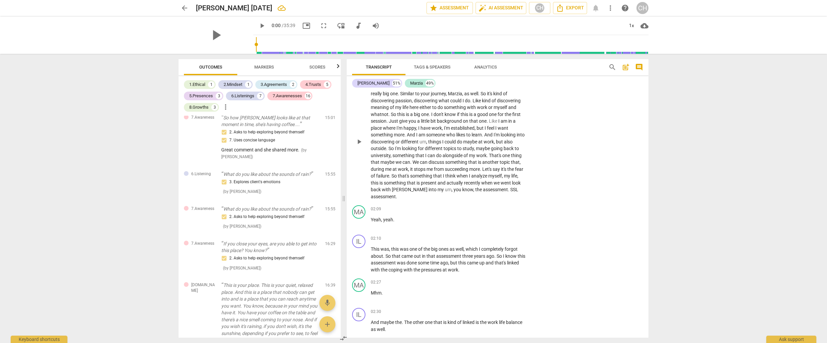
scroll to position [0, 0]
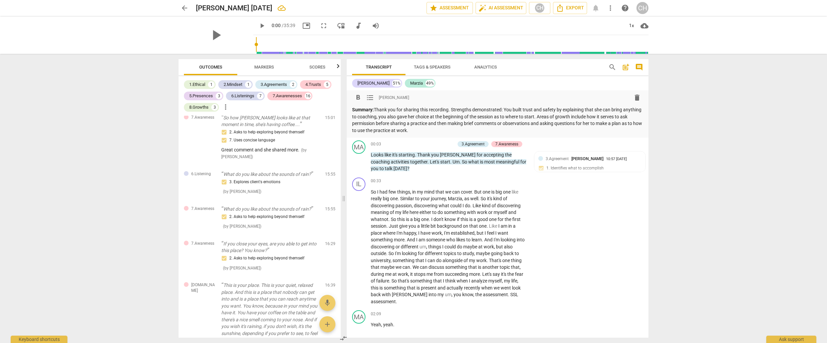
click at [557, 118] on p "Summary: Thank you for sharing this recording. Strengths demonstrated: You buil…" at bounding box center [497, 119] width 291 height 27
click at [586, 130] on p "Summary: Thank you for sharing this recording. Strengths demonstrated: You buil…" at bounding box center [497, 119] width 291 height 27
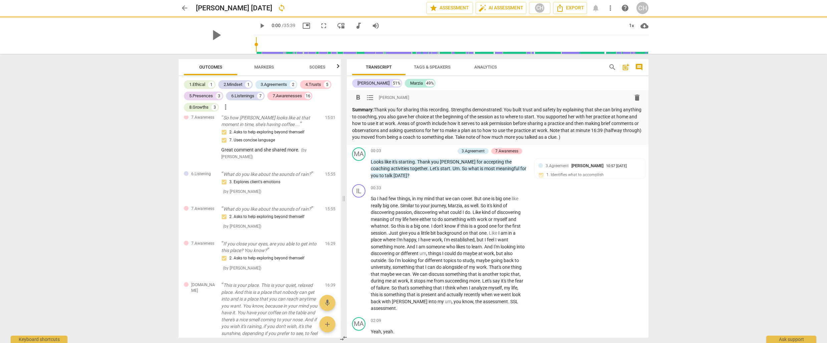
click at [496, 136] on p "Summary: Thank you for sharing this recording. Strengths demonstrated: You buil…" at bounding box center [497, 123] width 291 height 34
click at [601, 137] on p "Summary: Thank you for sharing this recording. Strengths demonstrated: You buil…" at bounding box center [497, 123] width 291 height 34
